Goal: Book appointment/travel/reservation

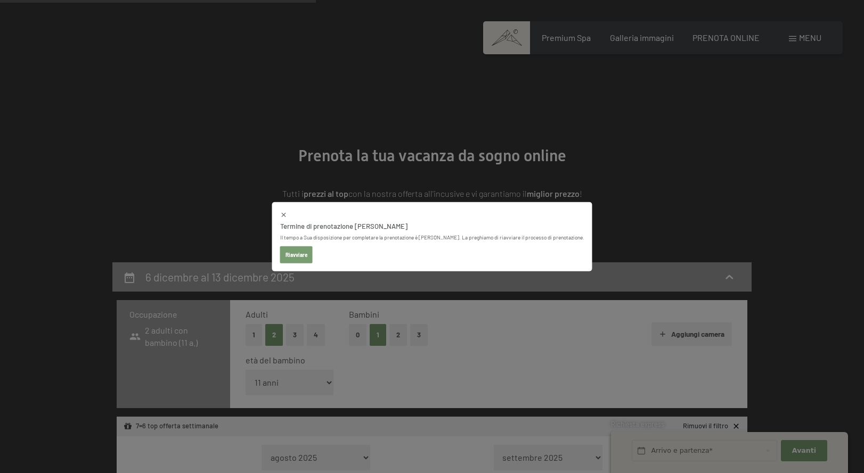
select select "11"
select select "[DATE]"
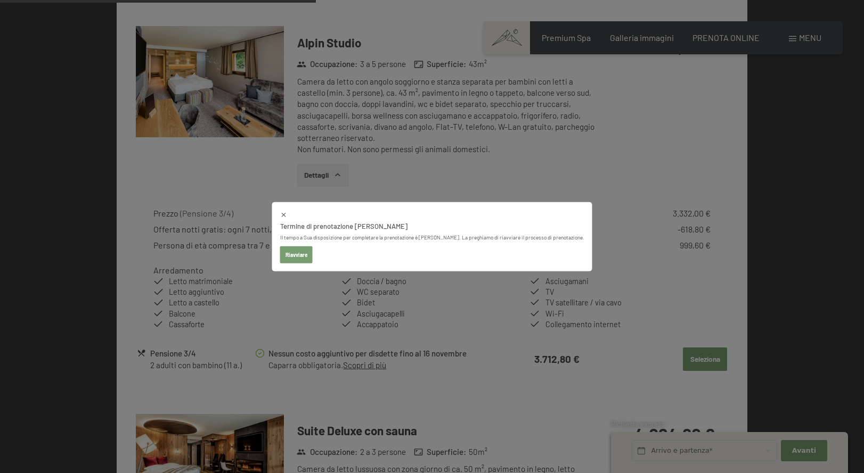
click at [285, 213] on icon at bounding box center [283, 214] width 4 height 4
select select "[DATE]"
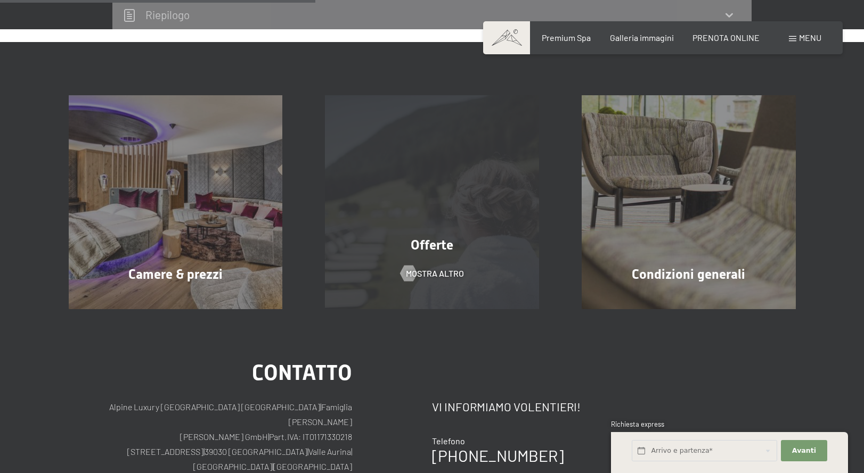
select select "[DATE]"
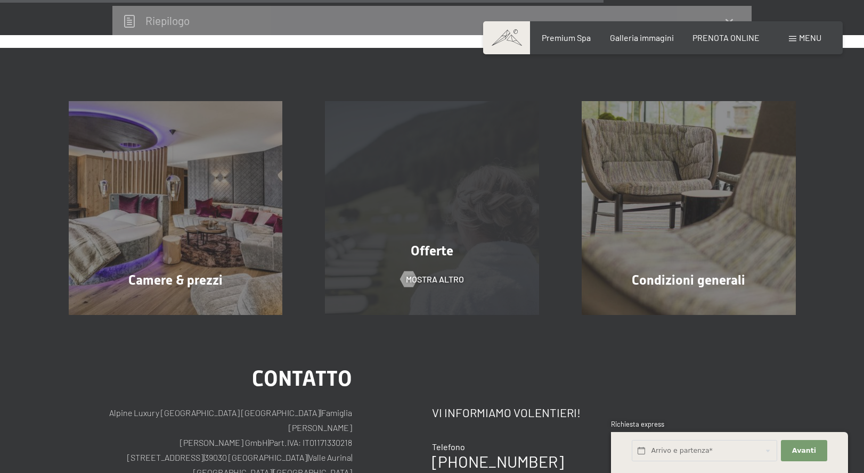
select select "[DATE]"
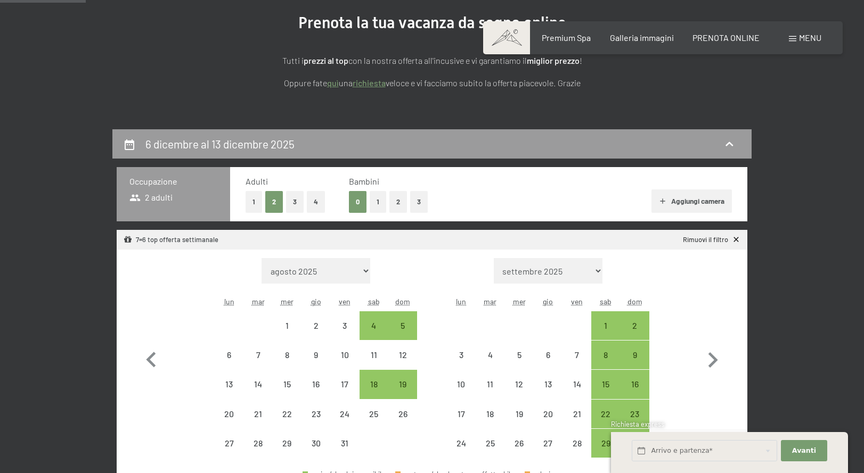
scroll to position [133, 0]
